Goal: Task Accomplishment & Management: Complete application form

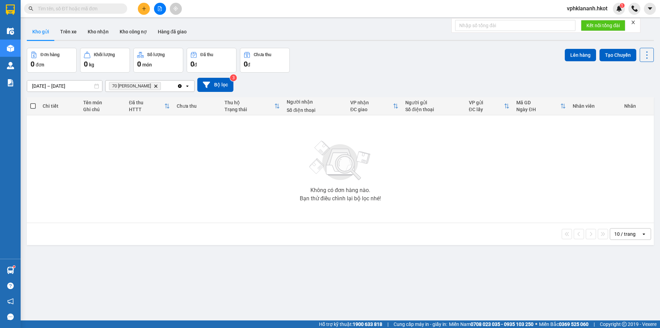
click at [340, 67] on div "Đơn hàng 0 đơn Khối lượng 0 kg Số lượng 0 món Đã thu 0 đ Chưa thu 0 đ Lên hàng …" at bounding box center [340, 60] width 627 height 25
click at [158, 85] on icon "Delete" at bounding box center [156, 86] width 4 height 4
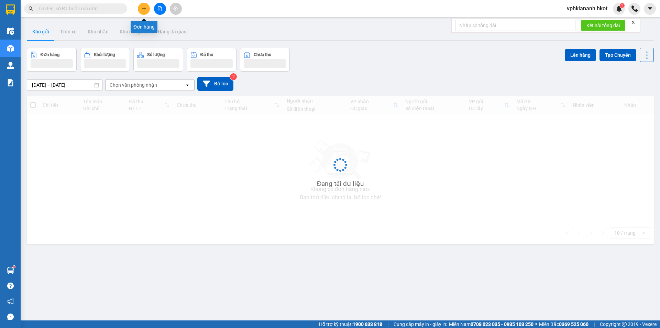
click at [142, 11] on button at bounding box center [144, 9] width 12 height 12
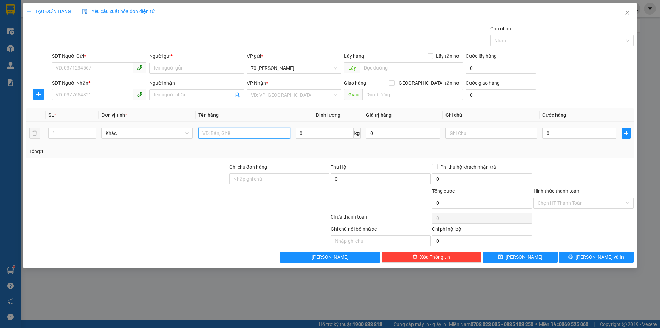
click at [211, 131] on input "text" at bounding box center [243, 133] width 91 height 11
type input "thực phẩm"
click at [87, 72] on input "SĐT Người Gửi *" at bounding box center [92, 67] width 81 height 11
click at [71, 70] on input "0986615806" at bounding box center [92, 67] width 81 height 11
click at [69, 69] on input "0986615806" at bounding box center [92, 67] width 81 height 11
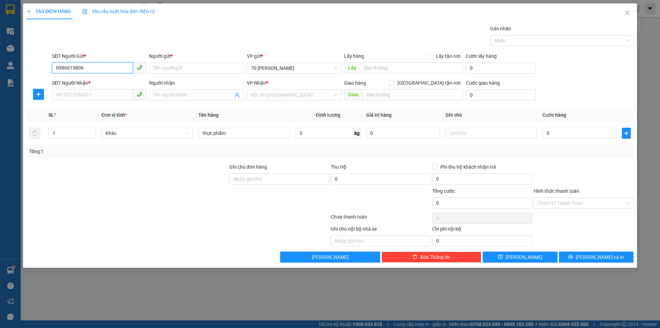
click at [73, 68] on input "0986615806" at bounding box center [92, 67] width 81 height 11
click at [76, 68] on input "0986615806" at bounding box center [92, 67] width 81 height 11
click at [86, 68] on input "0986615806" at bounding box center [92, 67] width 81 height 11
type input "0986615806"
click at [215, 72] on input "Người gửi *" at bounding box center [196, 68] width 95 height 11
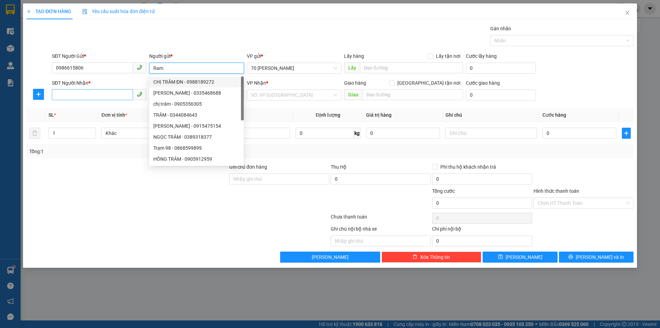
type input "Ram"
click at [66, 99] on input "SĐT Người Nhận *" at bounding box center [92, 94] width 81 height 11
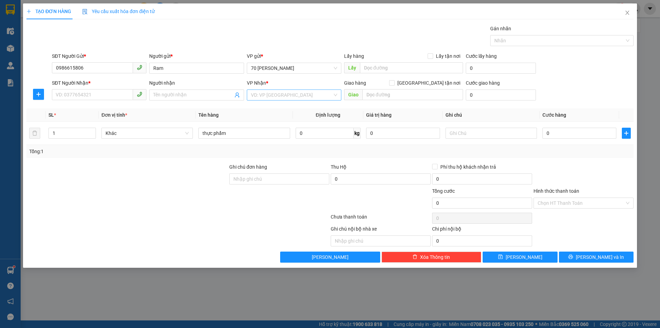
click at [280, 96] on input "search" at bounding box center [291, 95] width 81 height 10
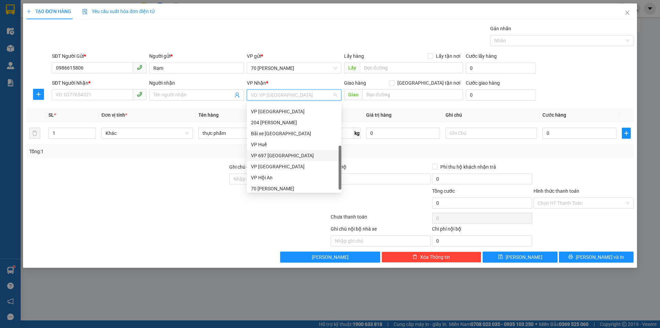
scroll to position [66, 0]
click at [266, 171] on div "VP Hội An" at bounding box center [294, 175] width 86 height 8
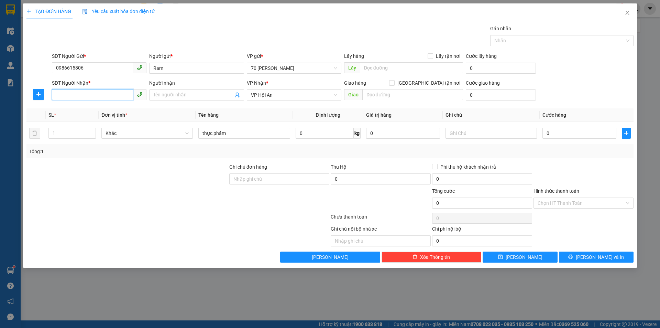
click at [95, 95] on input "SĐT Người Nhận *" at bounding box center [92, 94] width 81 height 11
type input "0768924881"
click at [95, 112] on div "0768924881 - mr [PERSON_NAME]" at bounding box center [99, 109] width 86 height 8
type input "mr [PERSON_NAME]"
type input "0768924881"
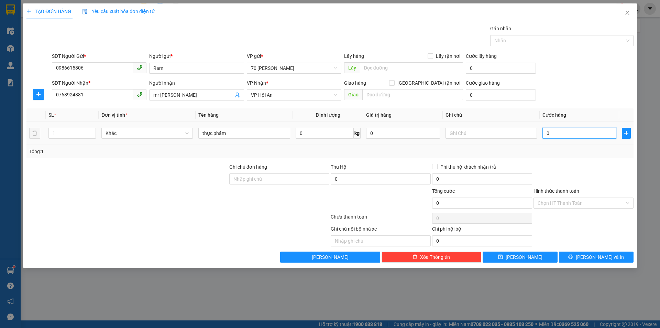
click at [550, 136] on input "0" at bounding box center [579, 133] width 74 height 11
type input "1"
type input "15"
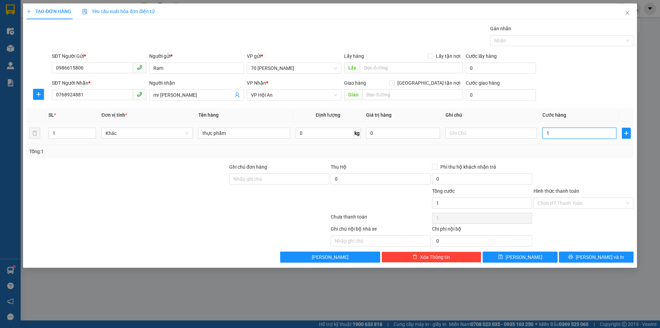
type input "15"
type input "150"
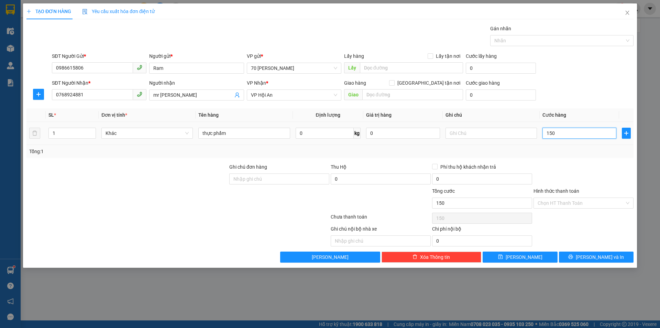
type input "1.500"
type input "15.000"
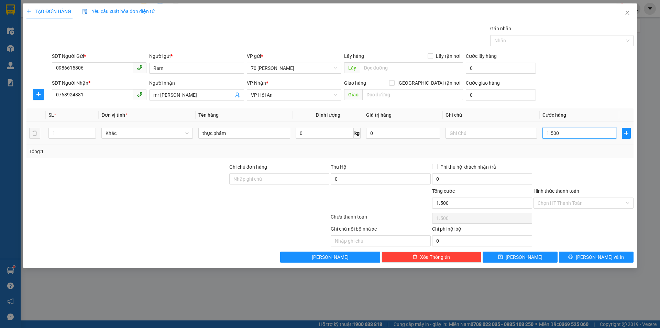
type input "15.000"
type input "150.000"
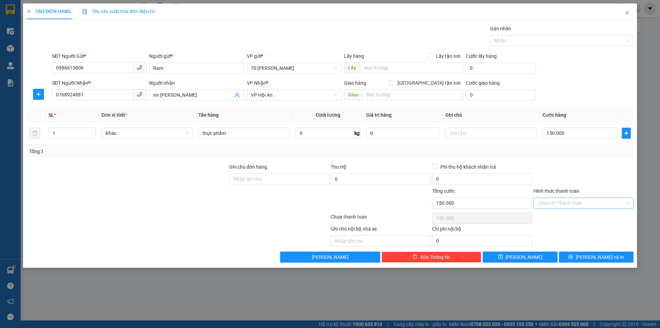
click at [558, 205] on input "Hình thức thanh toán" at bounding box center [581, 203] width 87 height 10
click at [553, 167] on div at bounding box center [583, 175] width 101 height 24
click at [590, 257] on button "[PERSON_NAME] và In" at bounding box center [596, 256] width 75 height 11
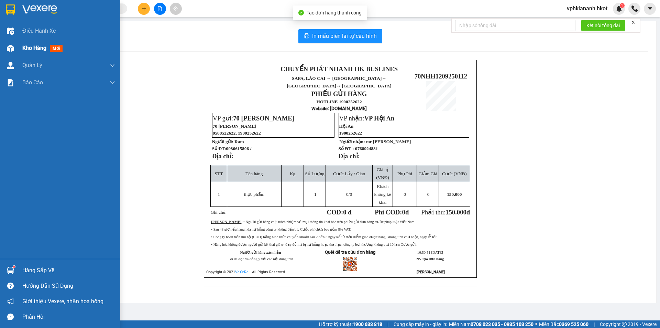
click at [39, 52] on div "Kho hàng mới" at bounding box center [43, 48] width 43 height 9
